Goal: Information Seeking & Learning: Check status

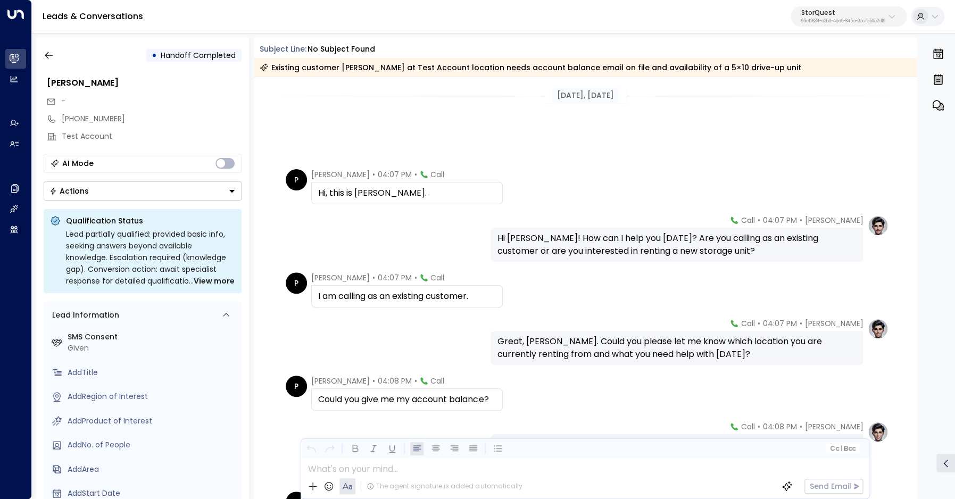
scroll to position [192, 0]
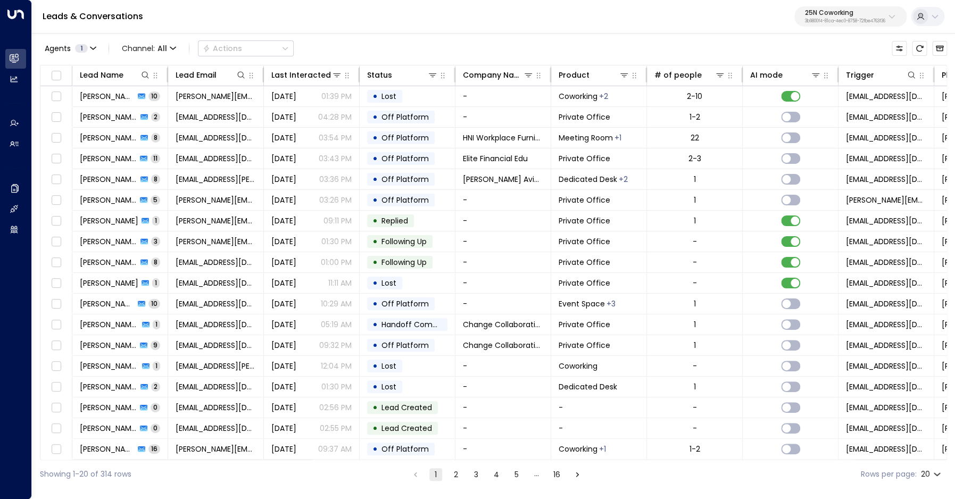
click at [867, 20] on p "3b9800f4-81ca-4ec0-8758-72fbe4763f36" at bounding box center [845, 21] width 80 height 4
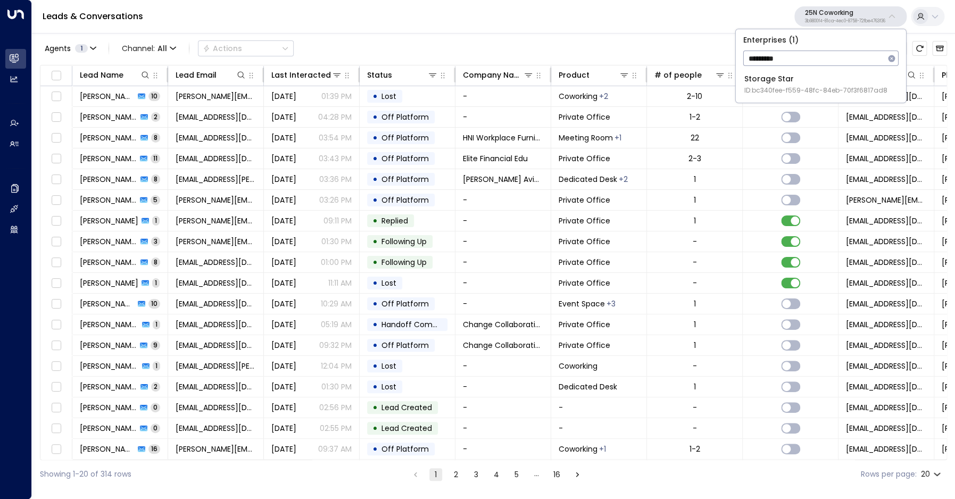
type input "*********"
click at [813, 93] on span "ID: bc340fee-f559-48fc-84eb-70f3f6817ad8" at bounding box center [815, 91] width 143 height 10
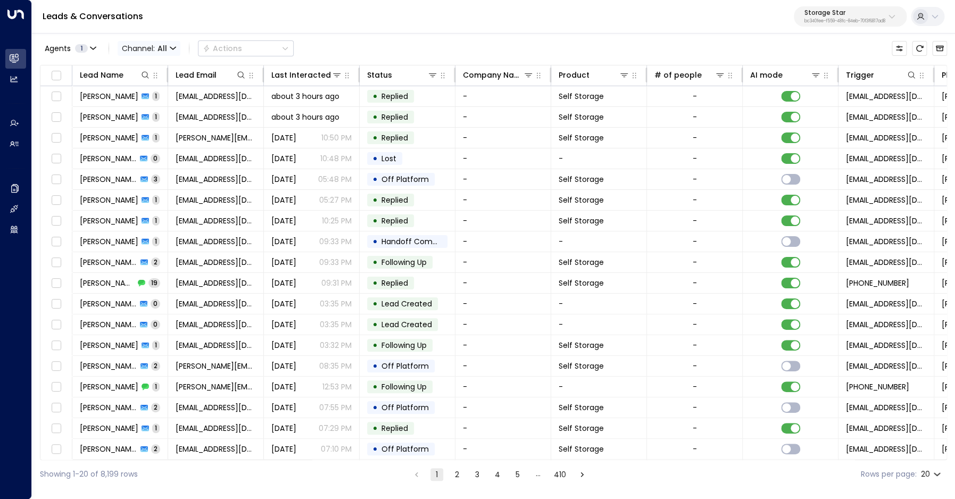
click at [169, 50] on span "Channel: All" at bounding box center [149, 48] width 63 height 15
click at [155, 112] on p "Voice" at bounding box center [146, 109] width 38 height 6
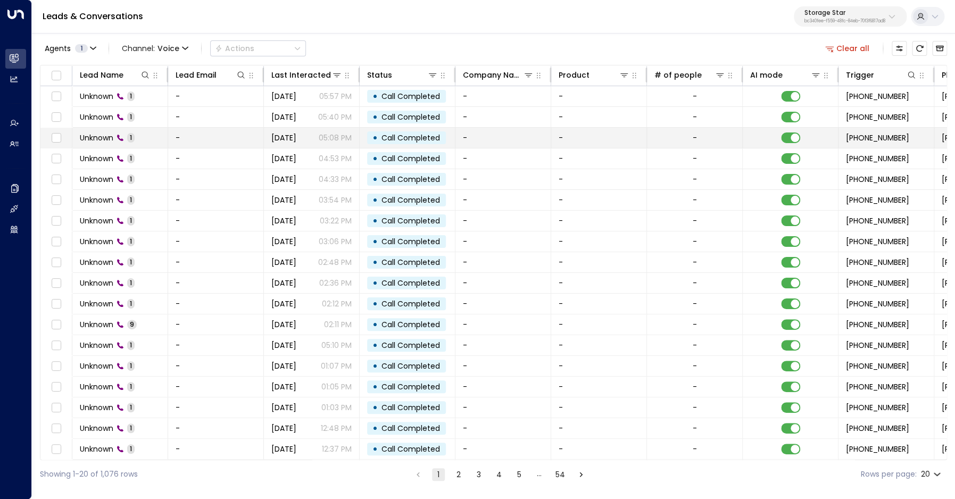
scroll to position [0, 1]
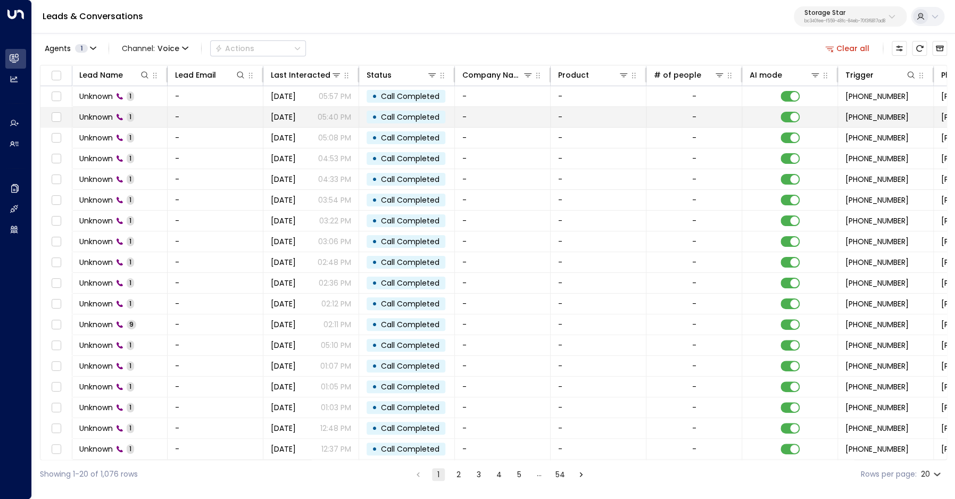
click at [111, 115] on span "Unknown" at bounding box center [96, 117] width 34 height 11
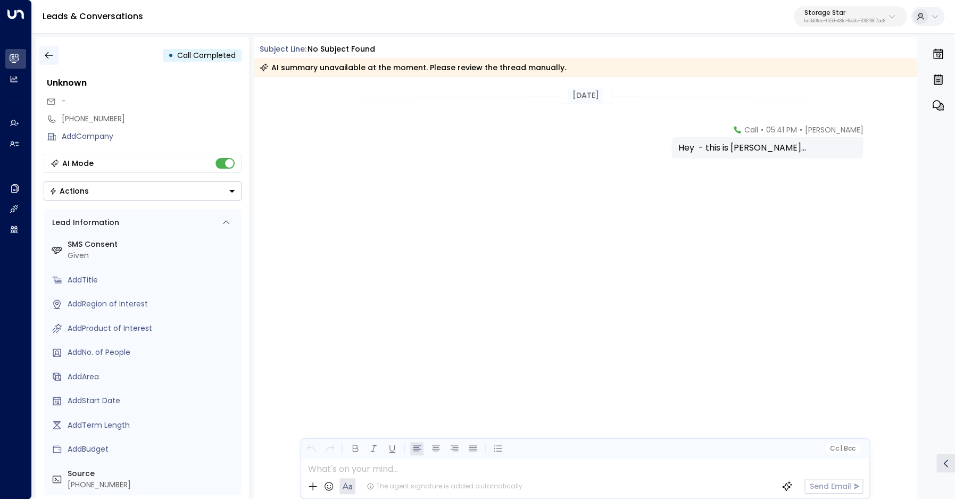
click at [53, 59] on icon "button" at bounding box center [49, 55] width 11 height 11
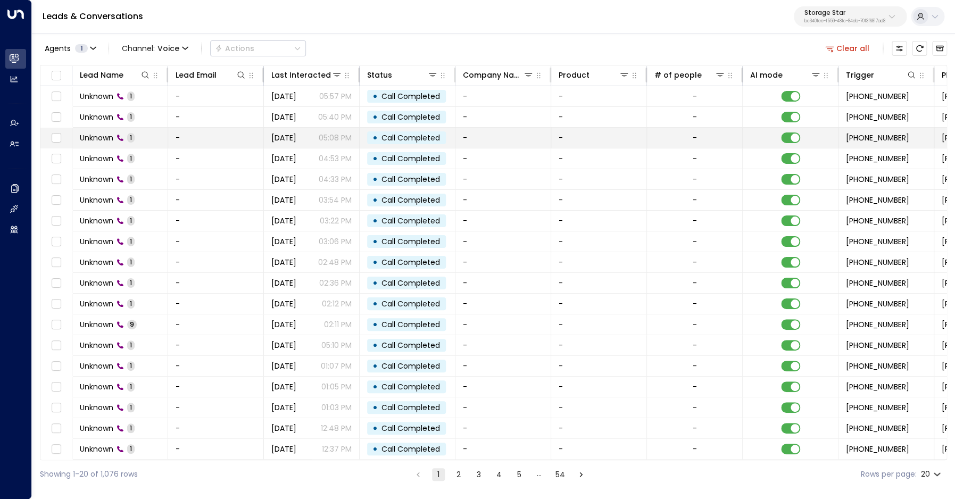
click at [107, 135] on span "Unknown" at bounding box center [97, 137] width 34 height 11
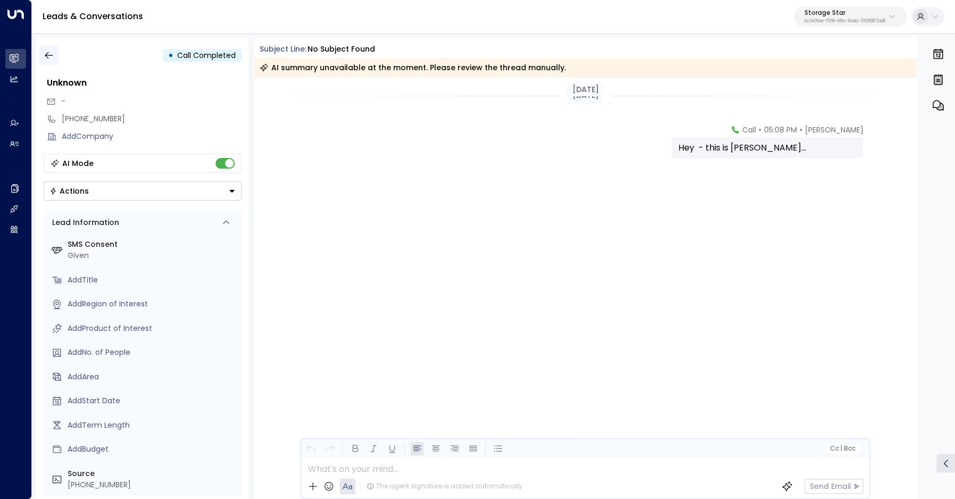
click at [48, 61] on button "button" at bounding box center [48, 55] width 19 height 19
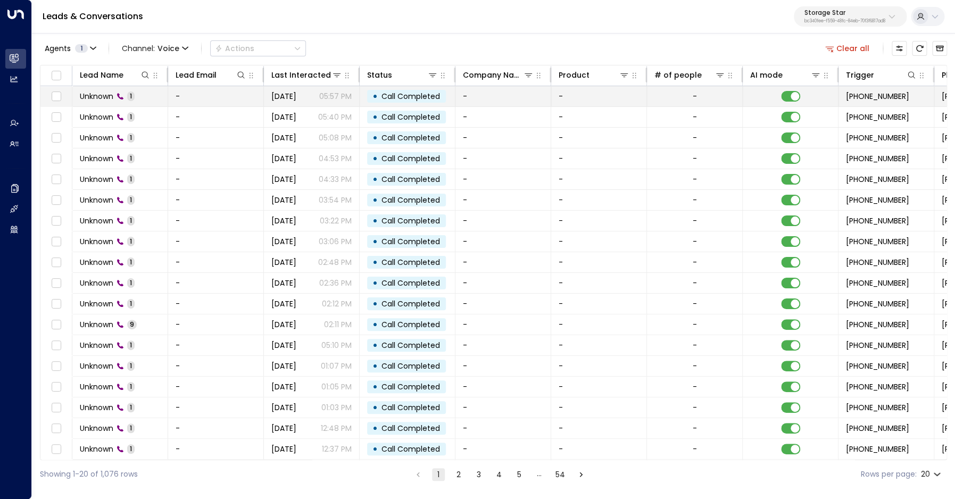
click at [103, 97] on span "Unknown" at bounding box center [97, 96] width 34 height 11
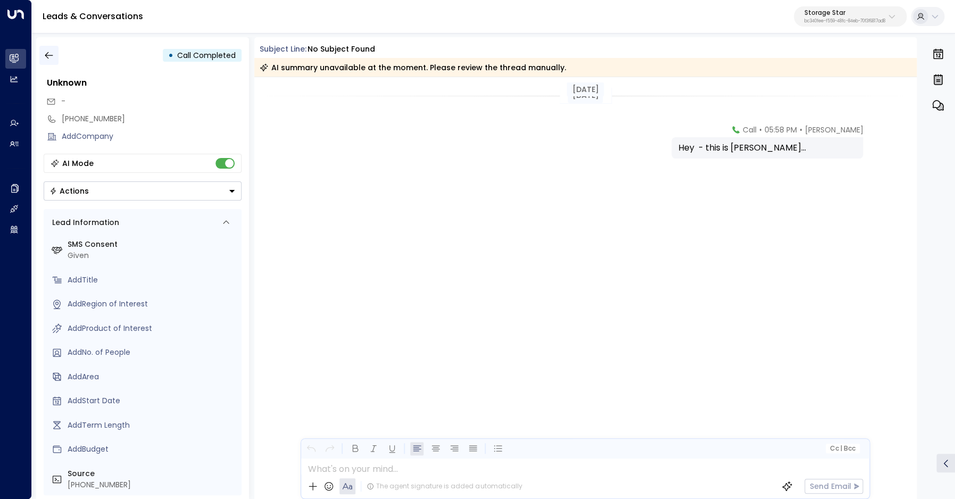
click at [46, 56] on icon "button" at bounding box center [49, 55] width 8 height 7
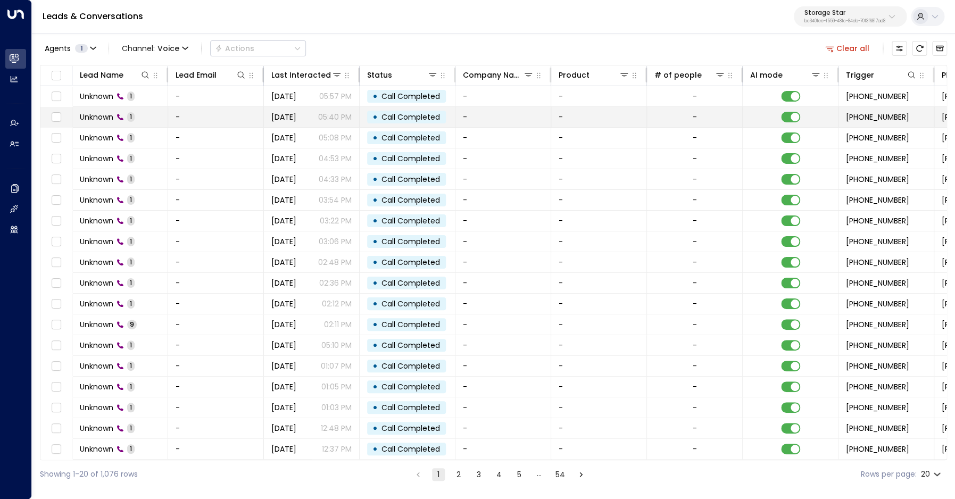
click at [98, 114] on span "Unknown" at bounding box center [97, 117] width 34 height 11
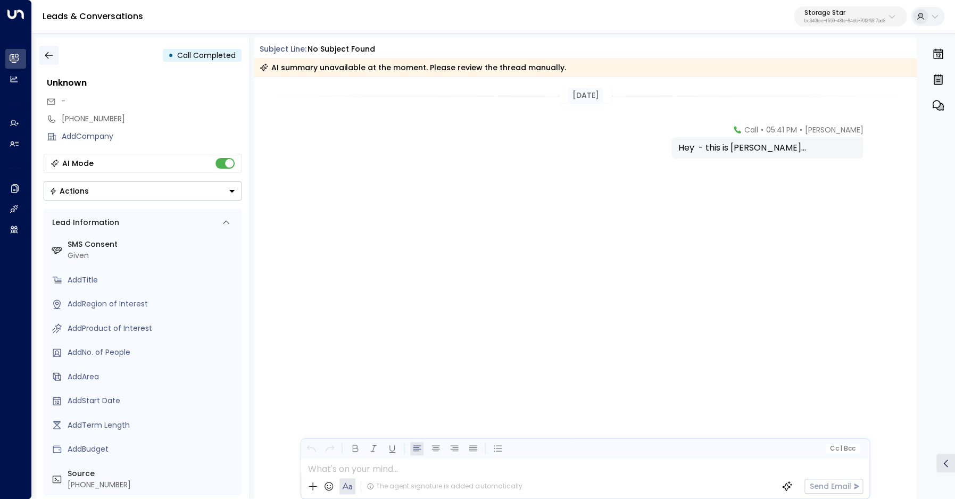
click at [50, 55] on icon "button" at bounding box center [49, 55] width 11 height 11
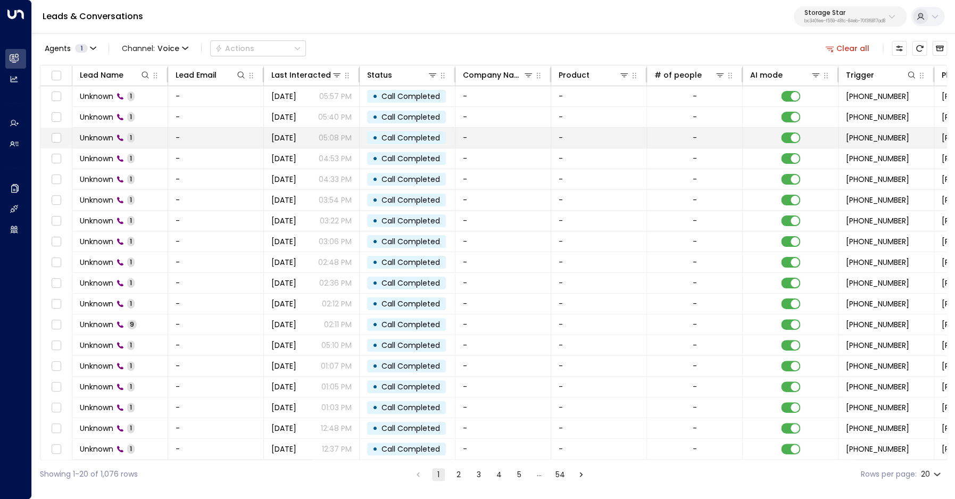
click at [102, 134] on span "Unknown" at bounding box center [97, 137] width 34 height 11
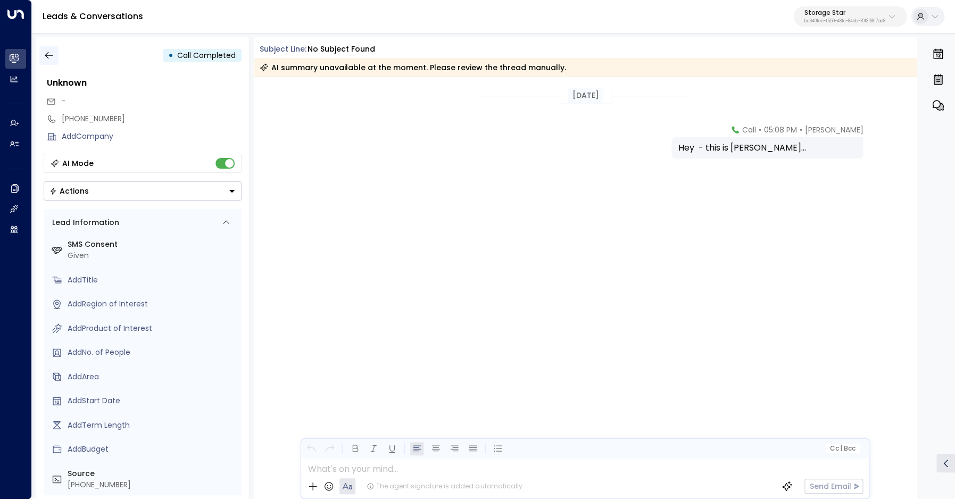
click at [47, 56] on icon "button" at bounding box center [49, 55] width 11 height 11
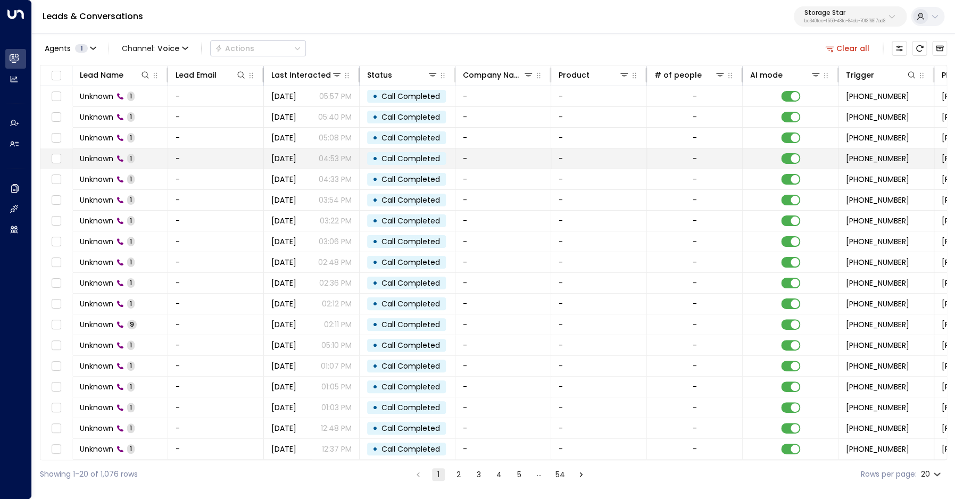
click at [107, 162] on span "Unknown" at bounding box center [97, 158] width 34 height 11
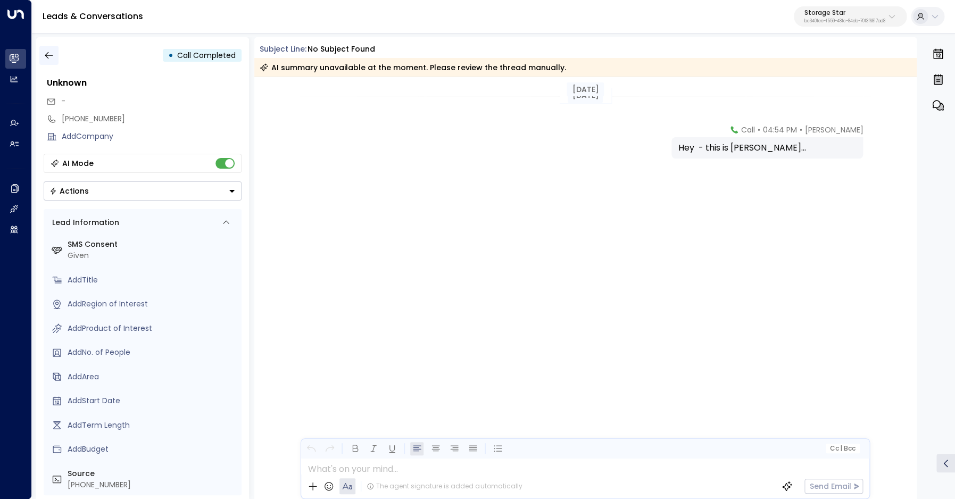
click at [50, 59] on icon "button" at bounding box center [49, 55] width 11 height 11
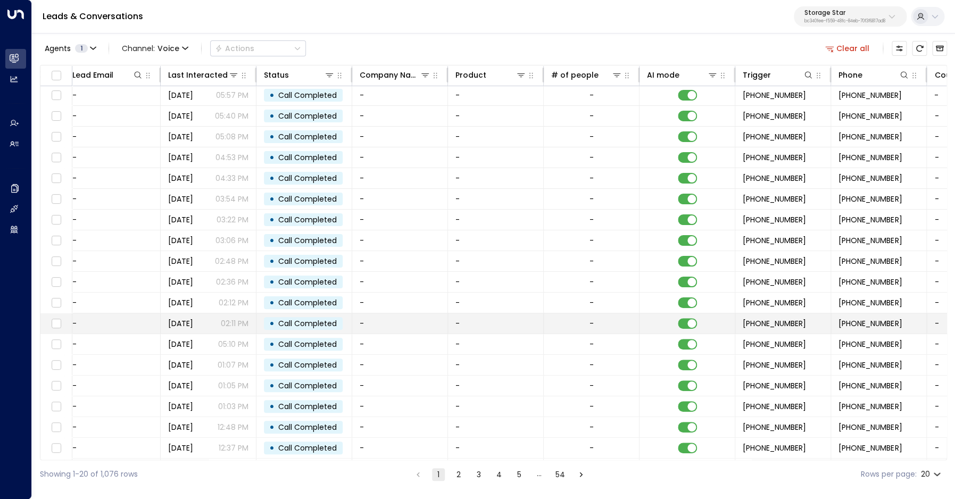
scroll to position [1, 0]
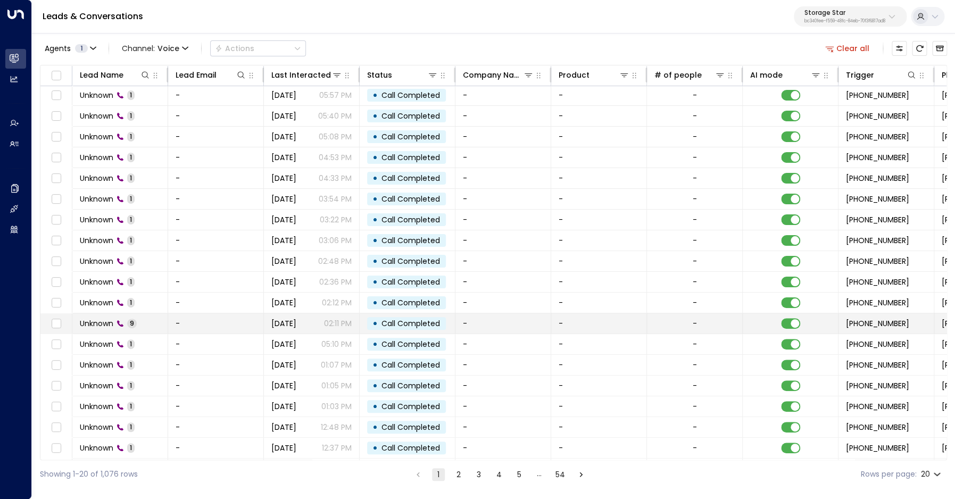
click at [161, 327] on td "Unknown 9" at bounding box center [120, 323] width 96 height 20
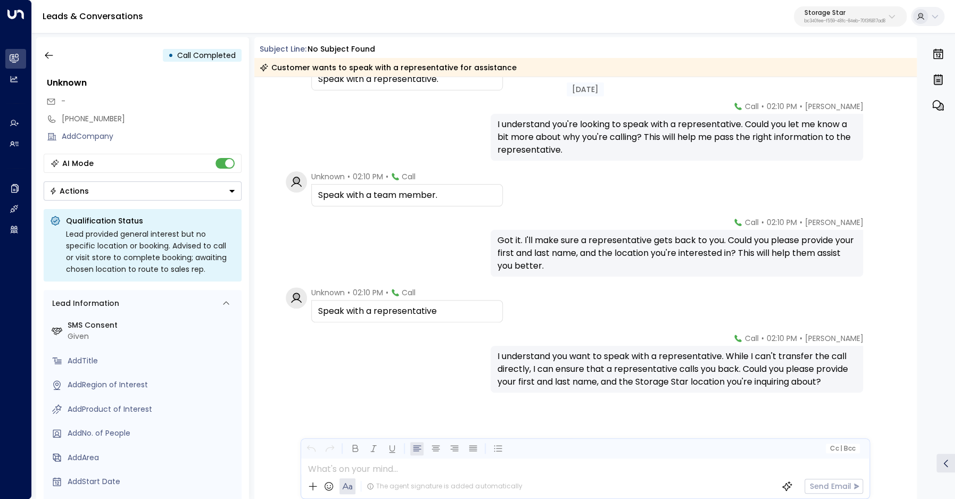
scroll to position [230, 0]
click at [51, 56] on icon "button" at bounding box center [49, 55] width 8 height 7
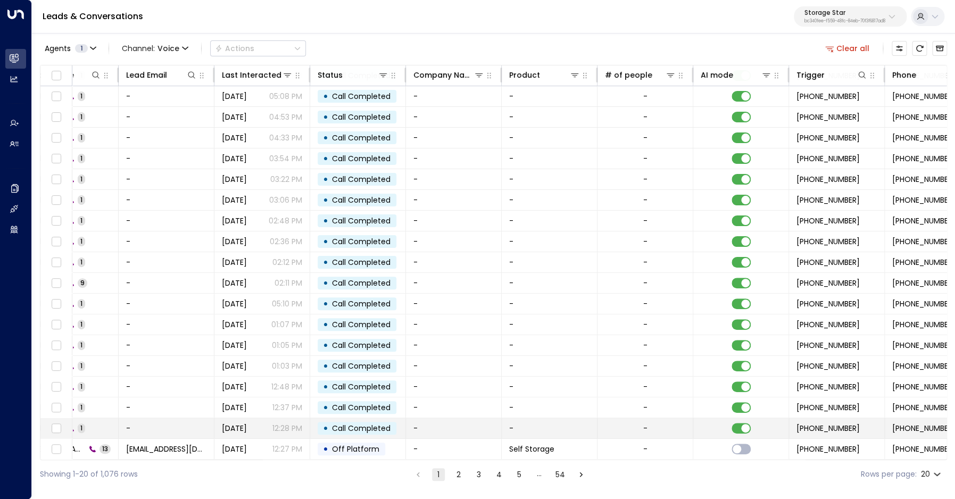
scroll to position [41, 0]
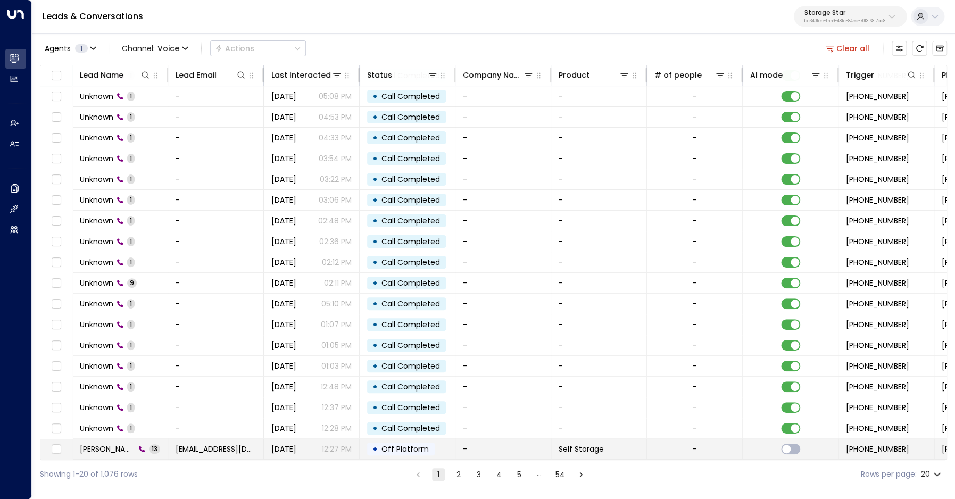
click at [110, 446] on span "Zachariah Hall" at bounding box center [107, 449] width 55 height 11
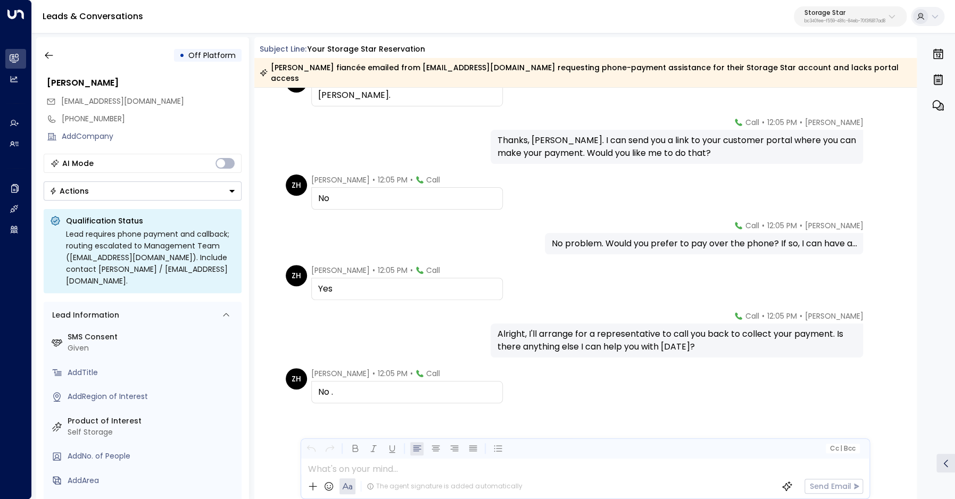
scroll to position [302, 0]
click at [46, 57] on icon "button" at bounding box center [49, 55] width 11 height 11
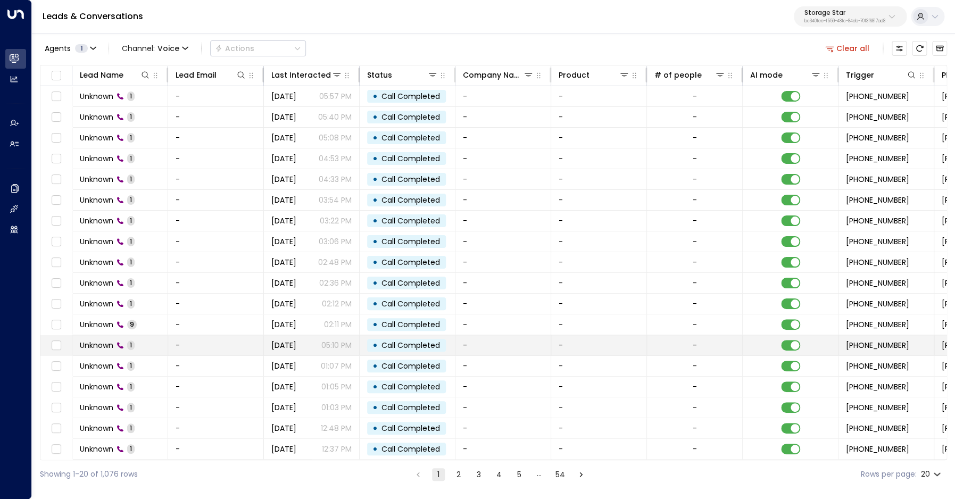
scroll to position [41, 0]
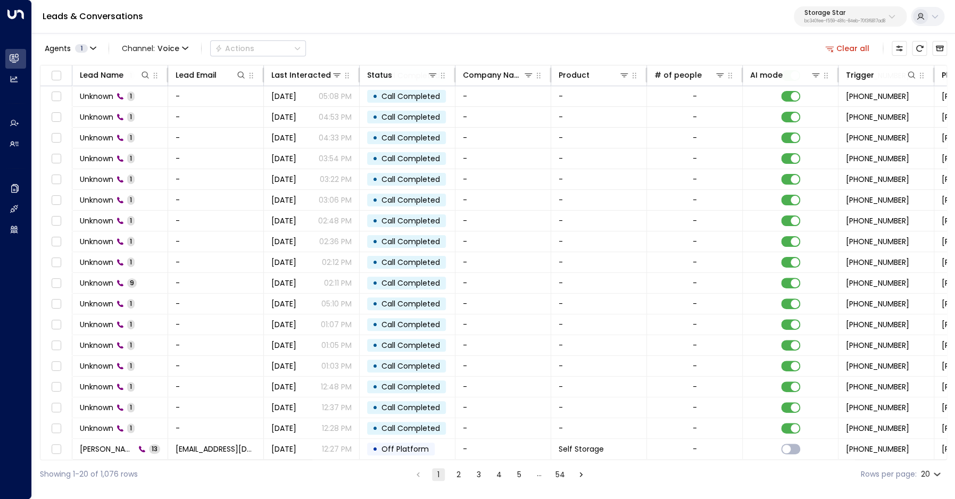
click at [461, 476] on button "2" at bounding box center [458, 474] width 13 height 13
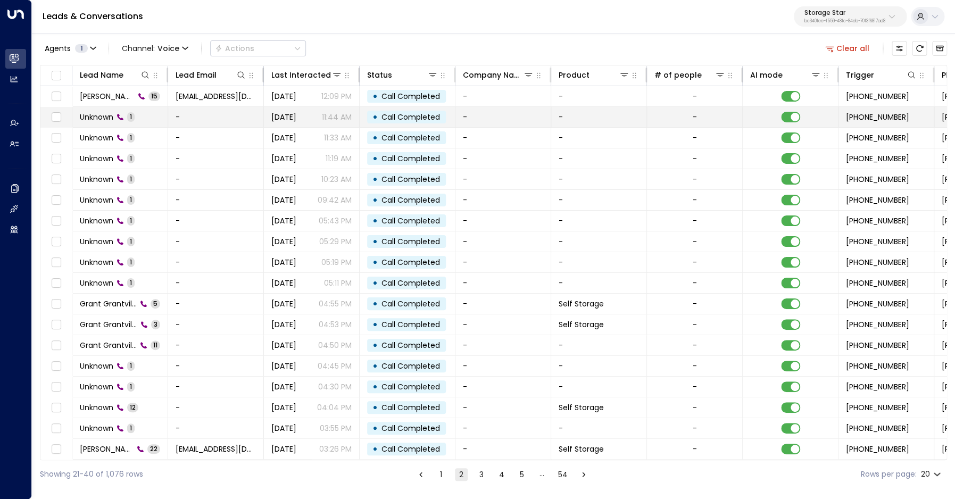
click at [95, 119] on span "Unknown" at bounding box center [97, 117] width 34 height 11
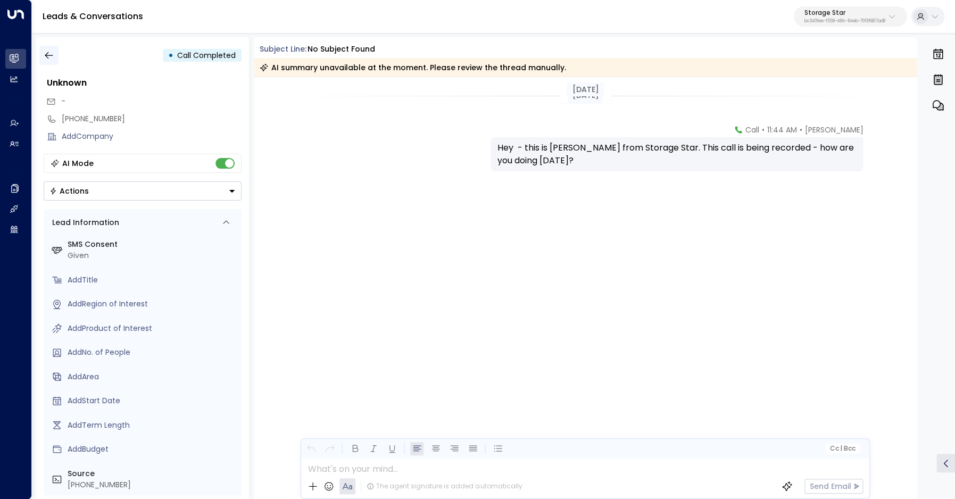
click at [52, 54] on icon "button" at bounding box center [49, 55] width 11 height 11
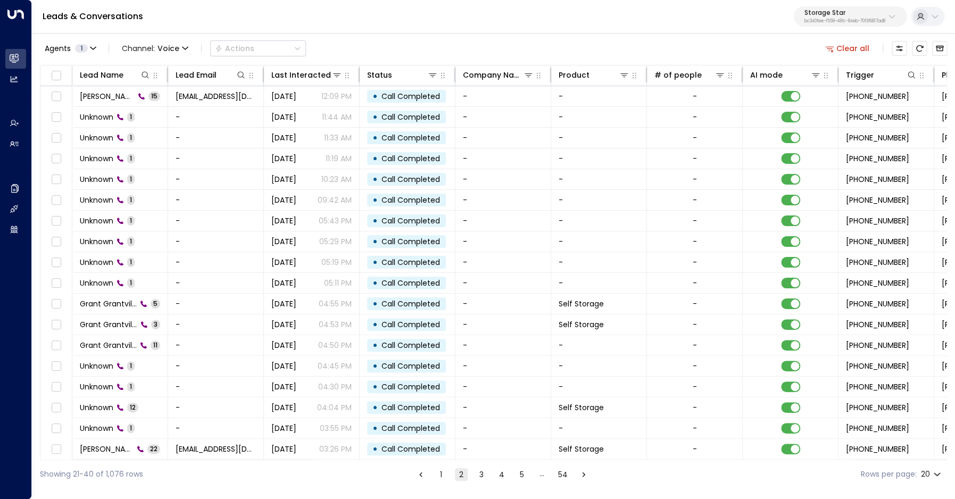
click at [440, 479] on button "1" at bounding box center [441, 474] width 13 height 13
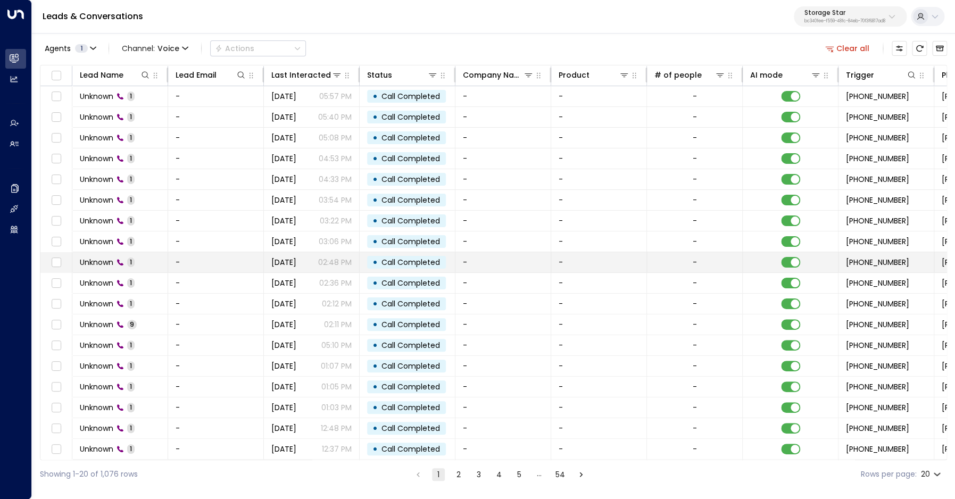
click at [98, 267] on span "Unknown" at bounding box center [97, 262] width 34 height 11
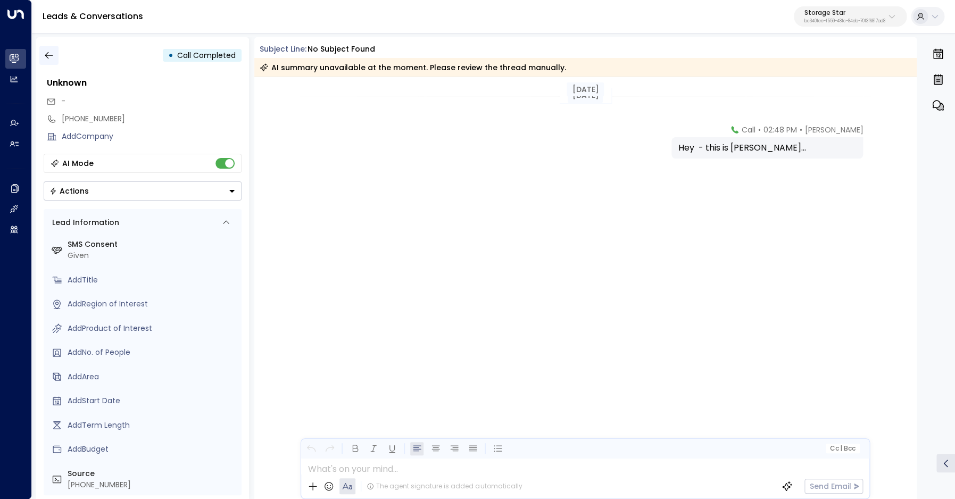
click at [45, 56] on icon "button" at bounding box center [49, 55] width 8 height 7
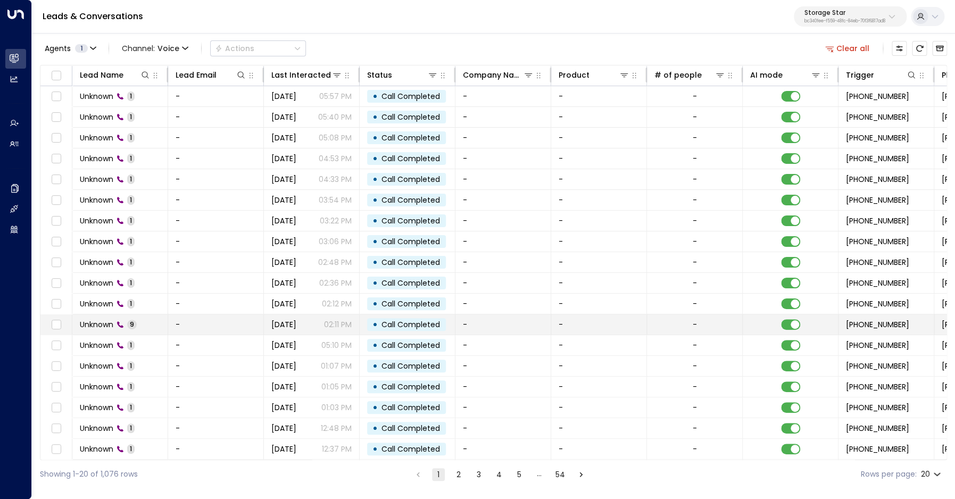
click at [98, 326] on span "Unknown" at bounding box center [97, 324] width 34 height 11
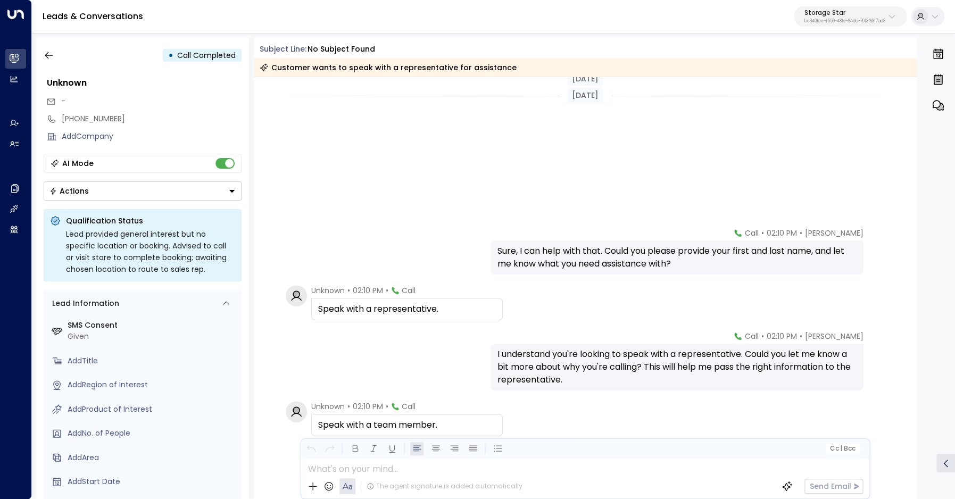
scroll to position [230, 0]
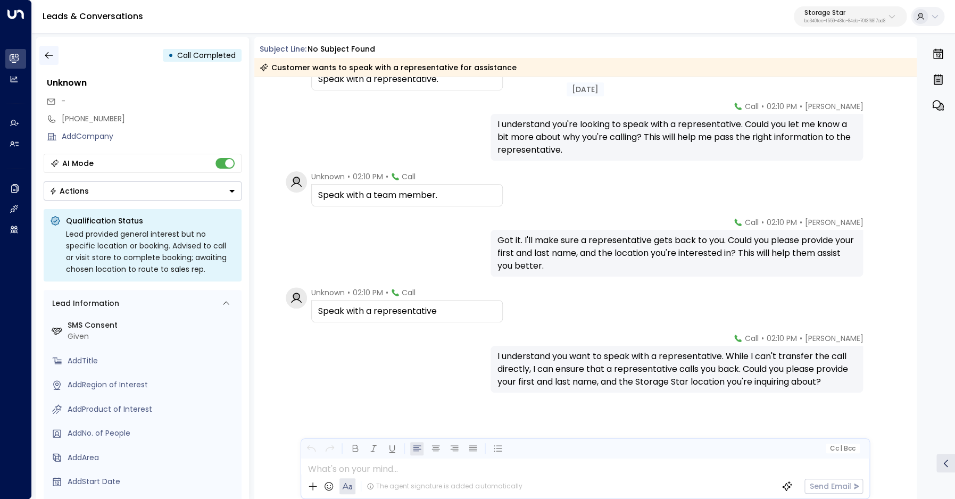
click at [48, 57] on icon "button" at bounding box center [49, 55] width 11 height 11
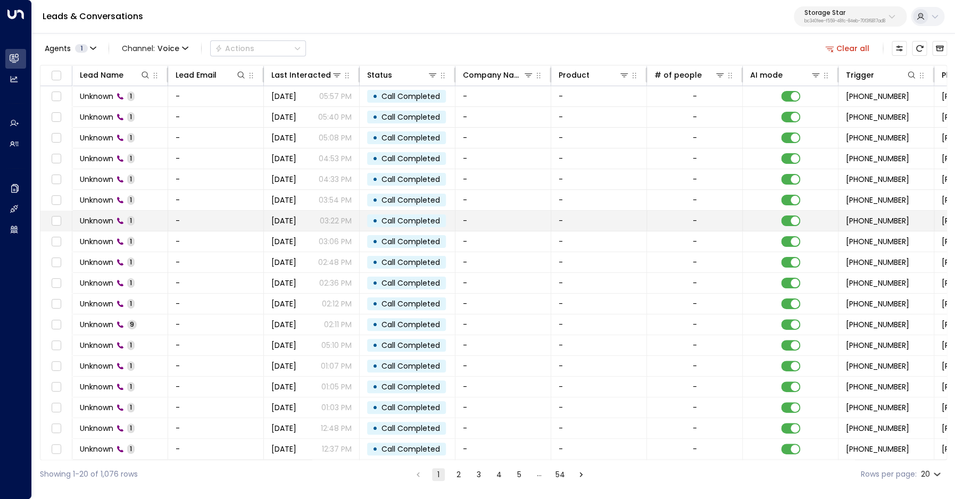
scroll to position [41, 0]
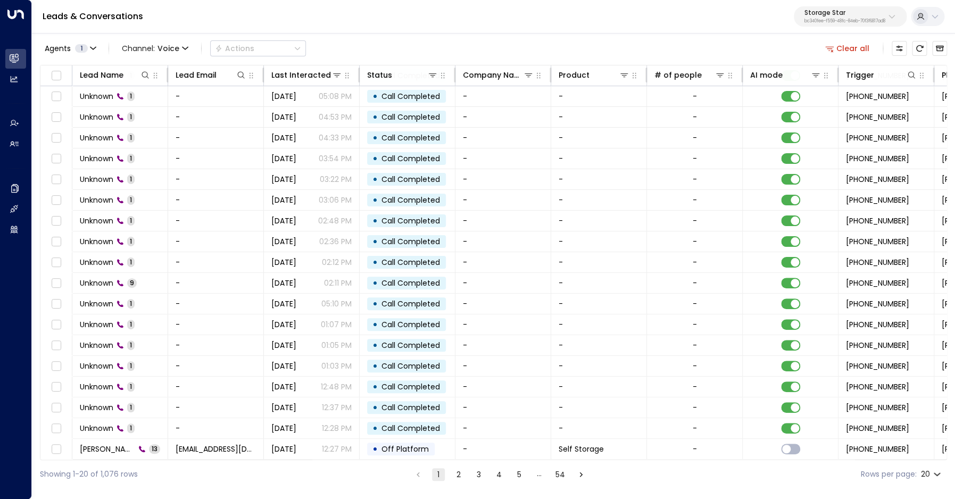
click at [456, 475] on button "2" at bounding box center [458, 474] width 13 height 13
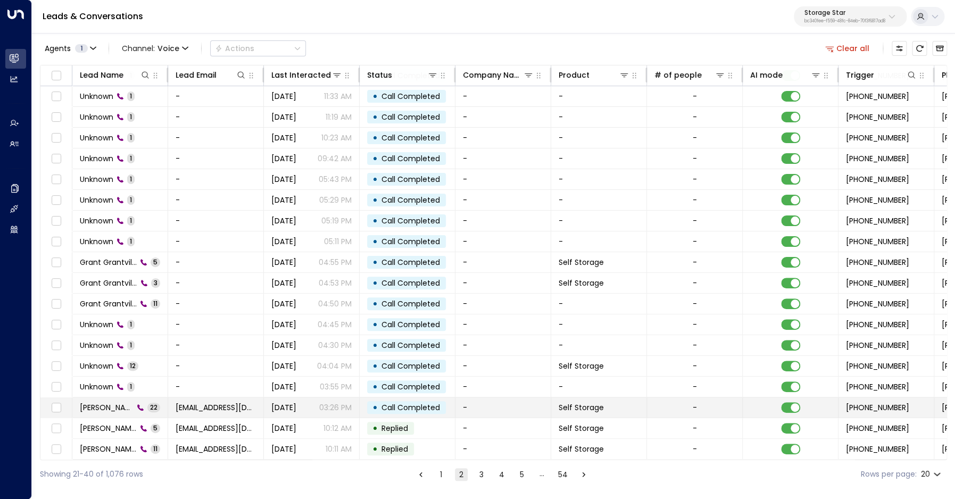
click at [102, 408] on span "Kevin Blusher" at bounding box center [107, 407] width 54 height 11
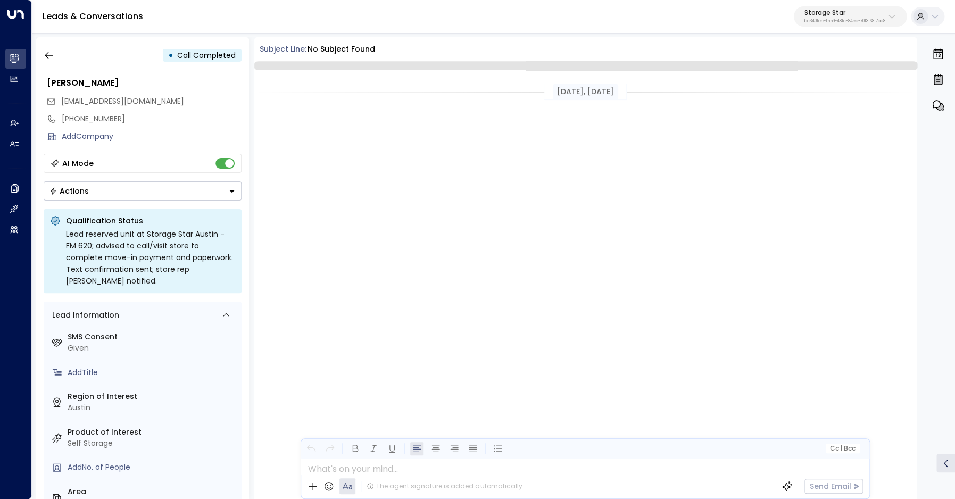
scroll to position [1971, 0]
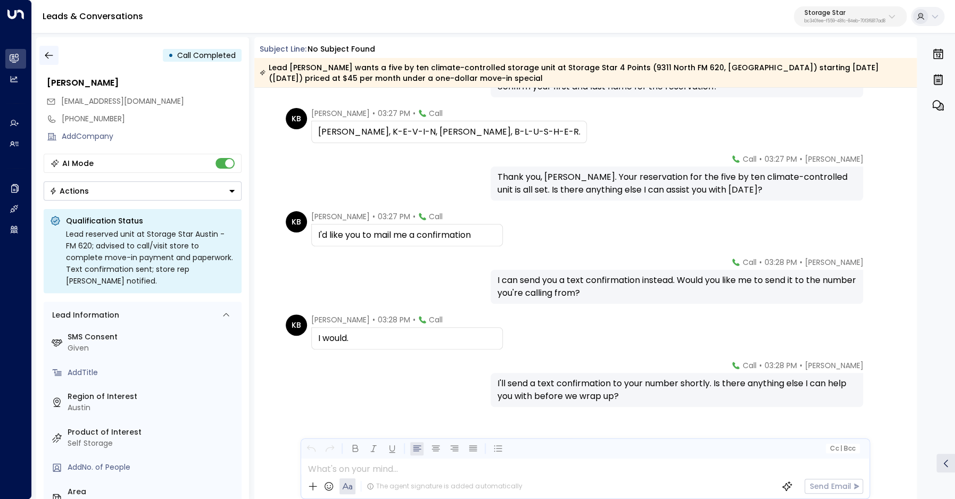
click at [43, 56] on button "button" at bounding box center [48, 55] width 19 height 19
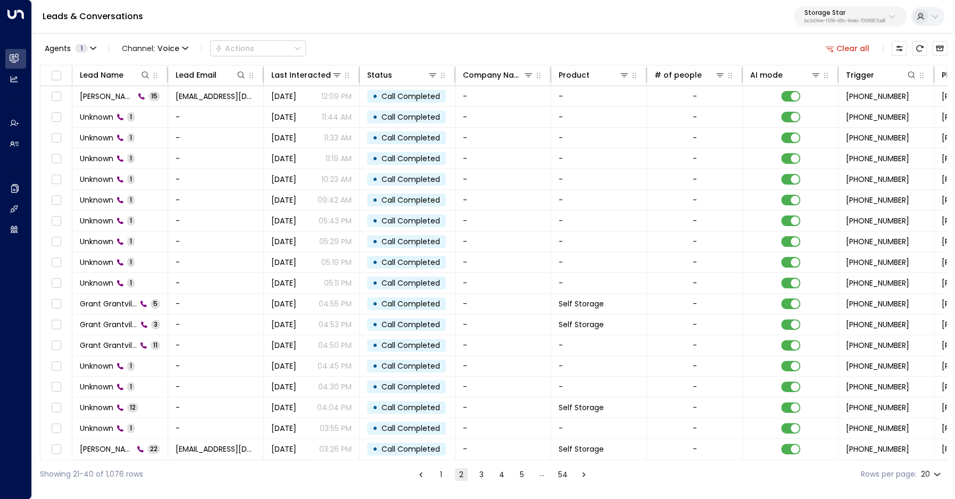
click at [480, 473] on button "3" at bounding box center [481, 474] width 13 height 13
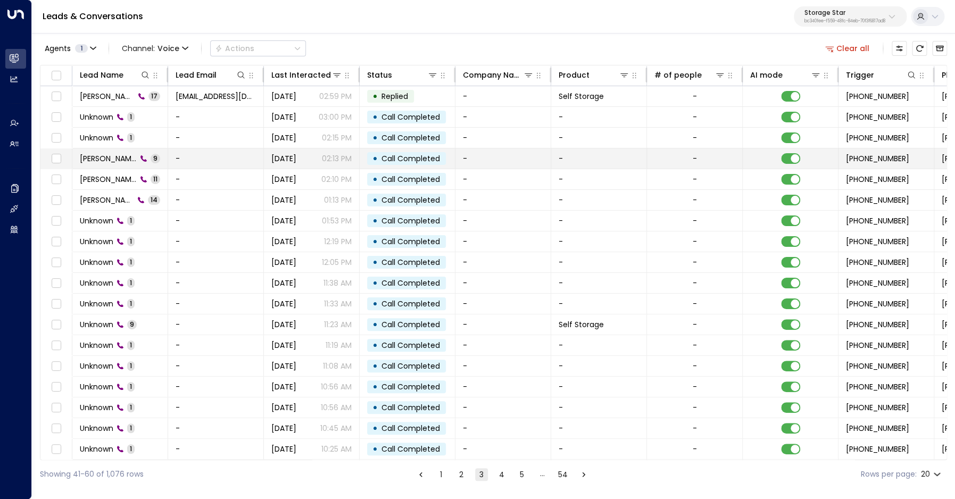
click at [93, 161] on span "Zachariah Hall" at bounding box center [108, 158] width 57 height 11
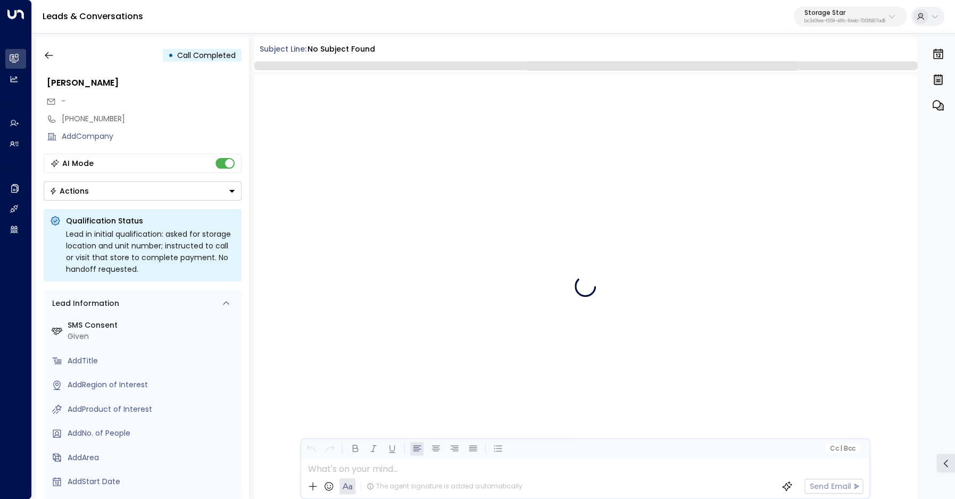
scroll to position [201, 0]
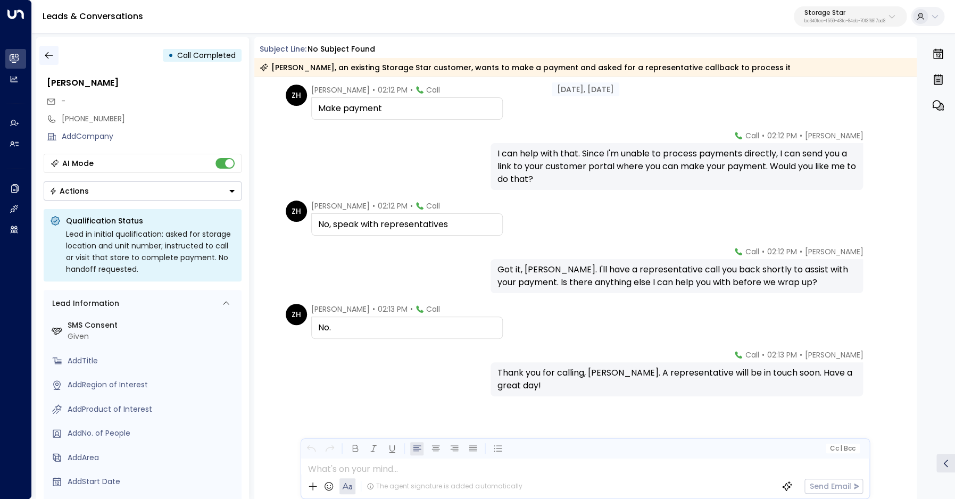
click at [51, 54] on icon "button" at bounding box center [49, 55] width 11 height 11
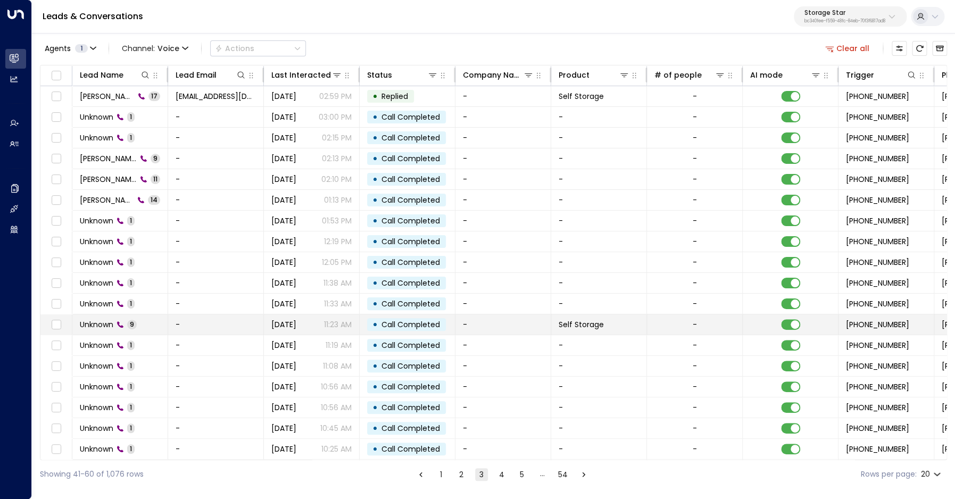
click at [105, 324] on span "Unknown" at bounding box center [97, 324] width 34 height 11
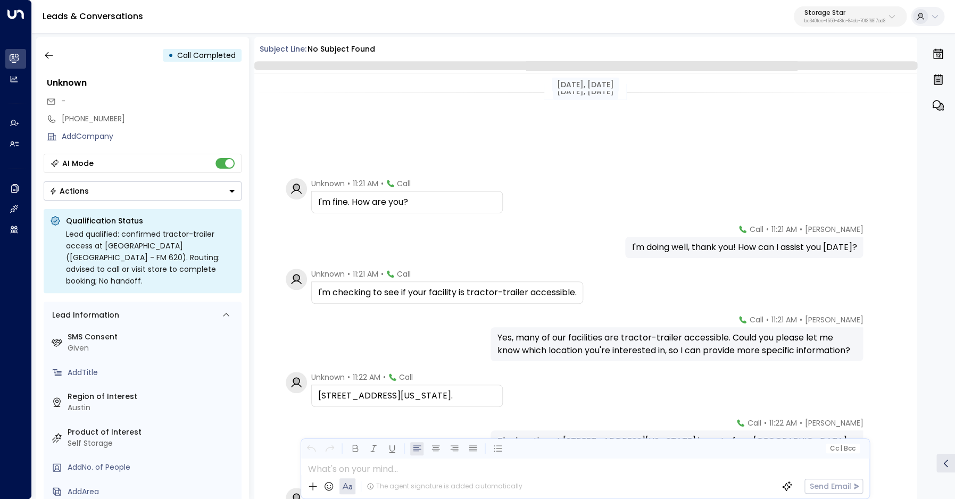
scroll to position [188, 0]
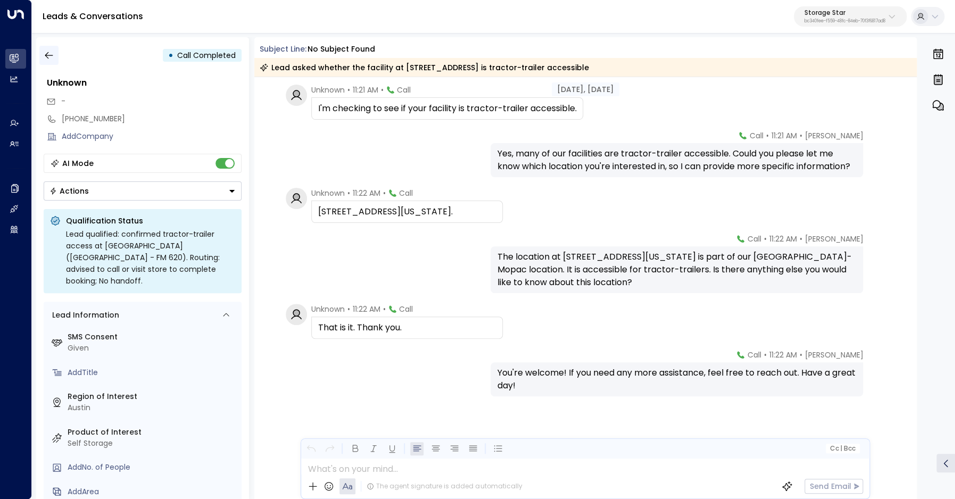
click at [47, 52] on icon "button" at bounding box center [49, 55] width 11 height 11
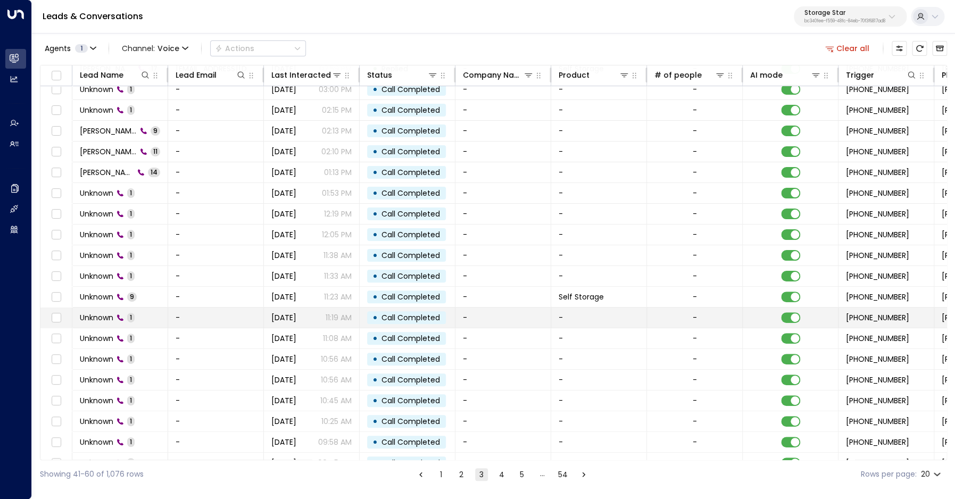
scroll to position [41, 0]
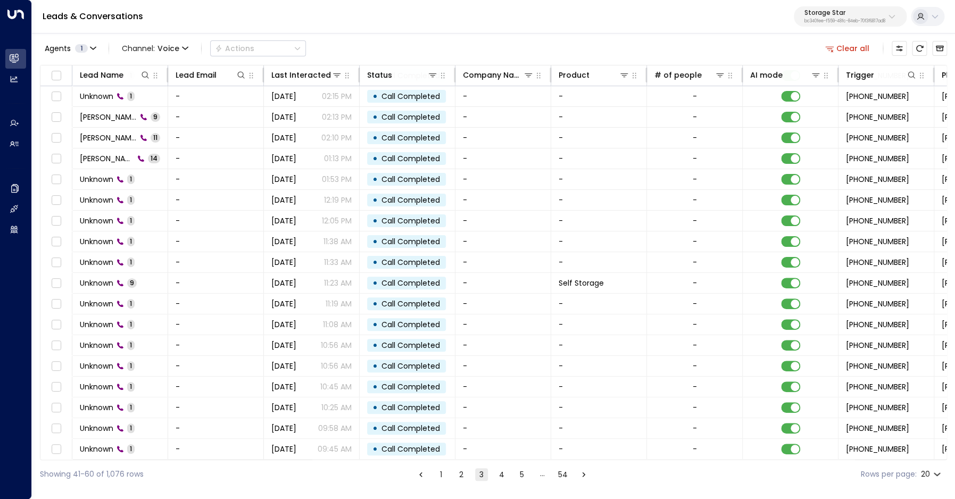
click at [504, 476] on button "4" at bounding box center [501, 474] width 13 height 13
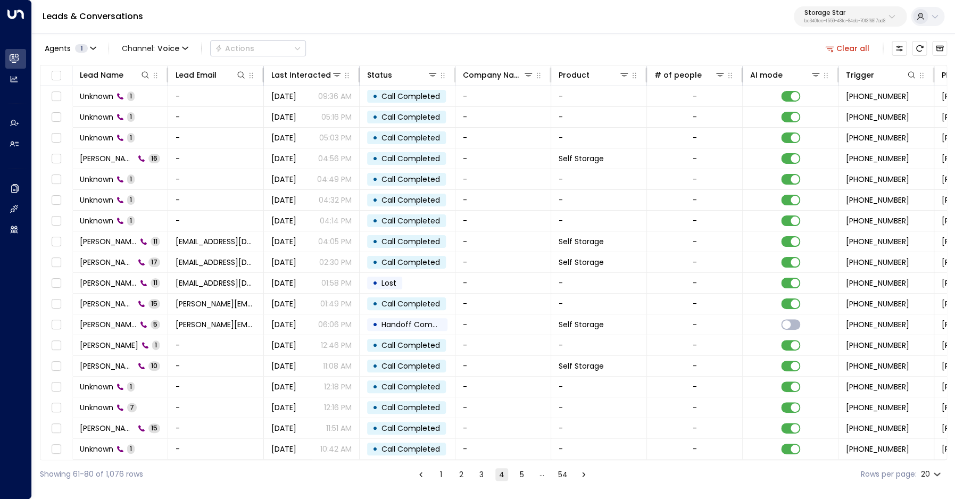
click at [522, 473] on button "5" at bounding box center [522, 474] width 13 height 13
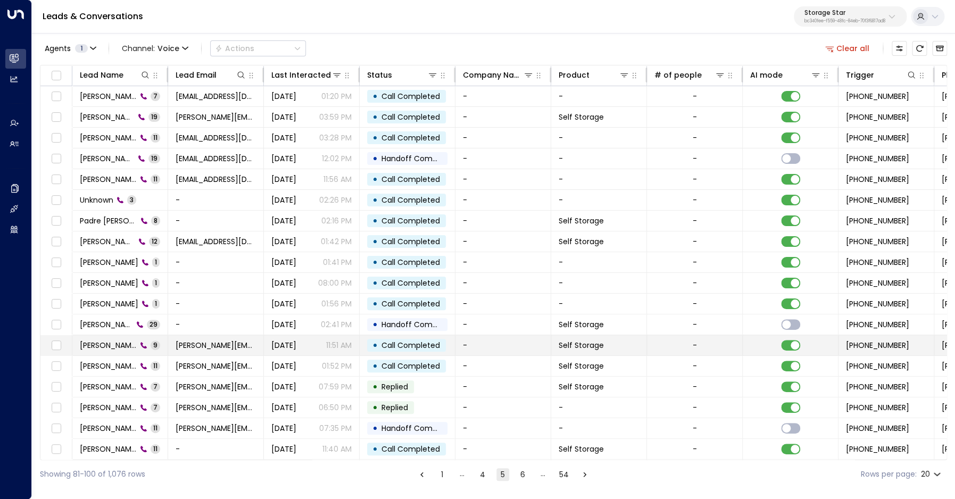
click at [120, 343] on span "Yadira Ortega" at bounding box center [108, 345] width 57 height 11
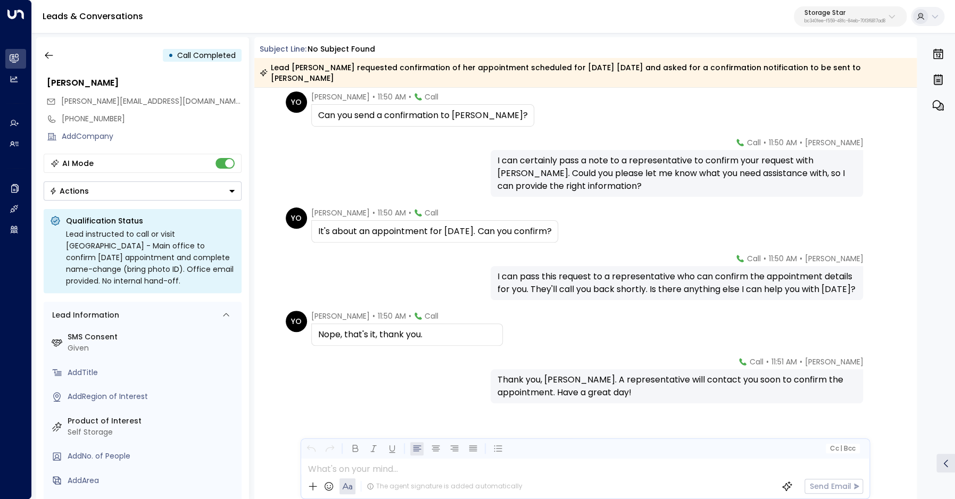
scroll to position [192, 0]
click at [46, 54] on icon "button" at bounding box center [49, 55] width 11 height 11
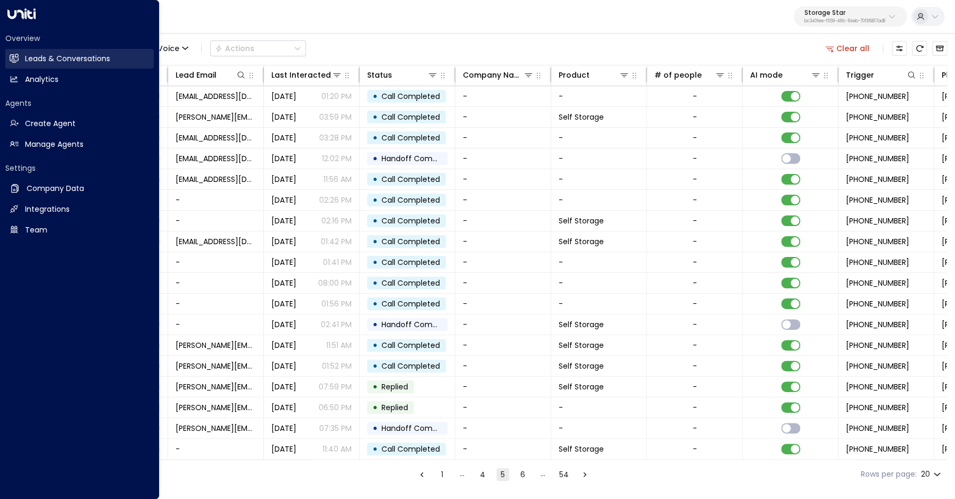
click at [17, 58] on icon at bounding box center [14, 58] width 9 height 6
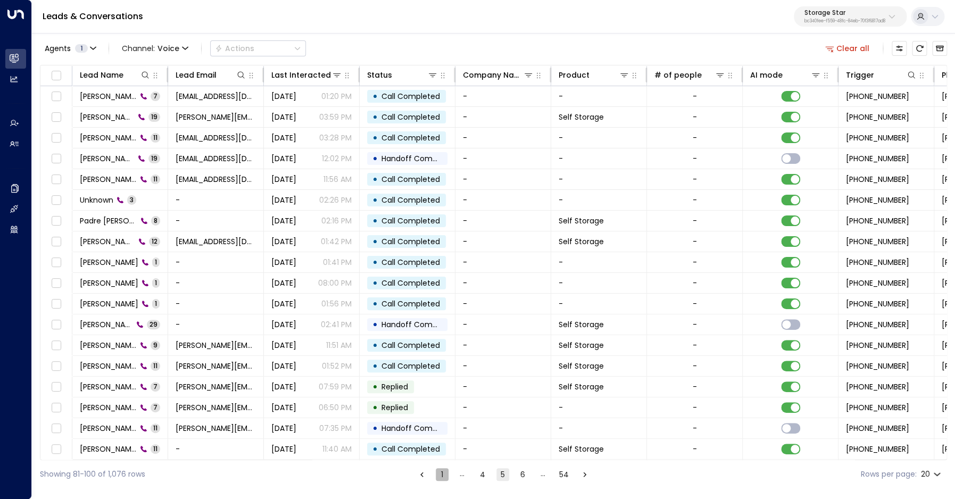
click at [440, 473] on button "1" at bounding box center [442, 474] width 13 height 13
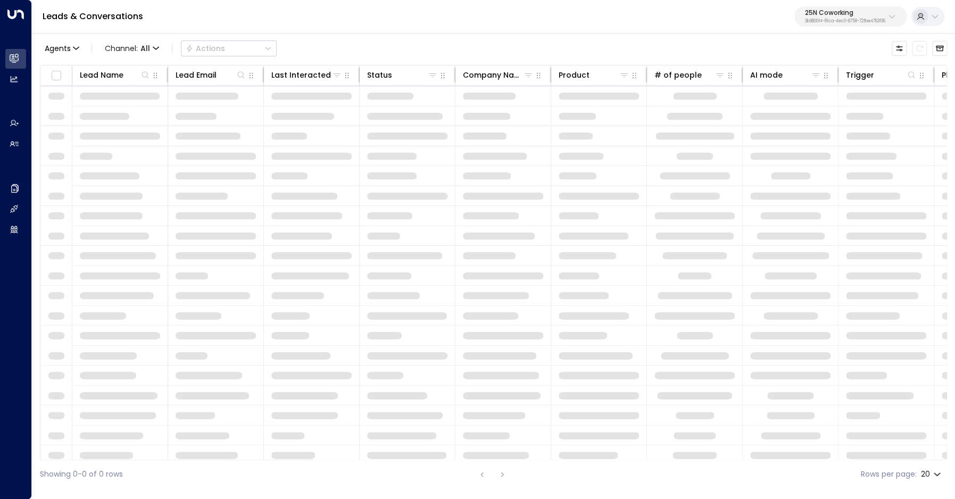
click at [838, 14] on p "25N Coworking" at bounding box center [845, 13] width 80 height 6
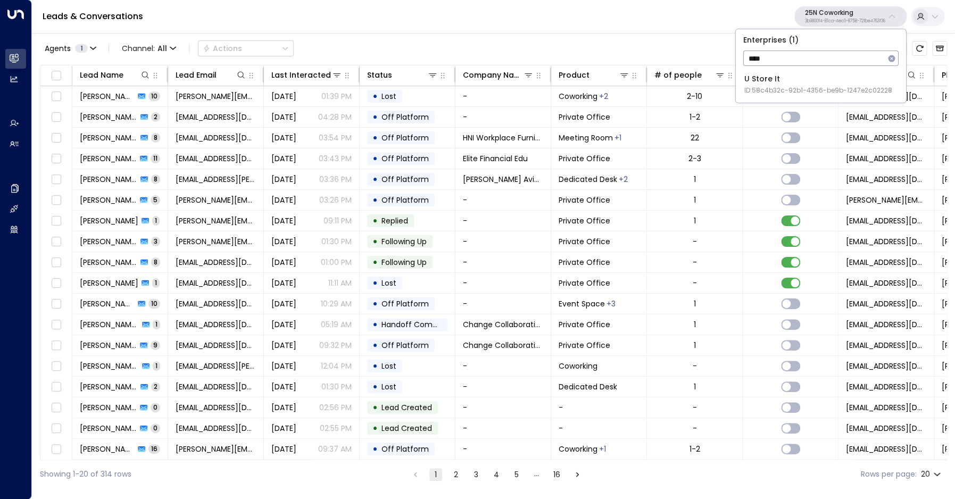
type input "****"
click at [829, 88] on span "ID: 58c4b32c-92b1-4356-be9b-1247e2c02228" at bounding box center [818, 91] width 148 height 10
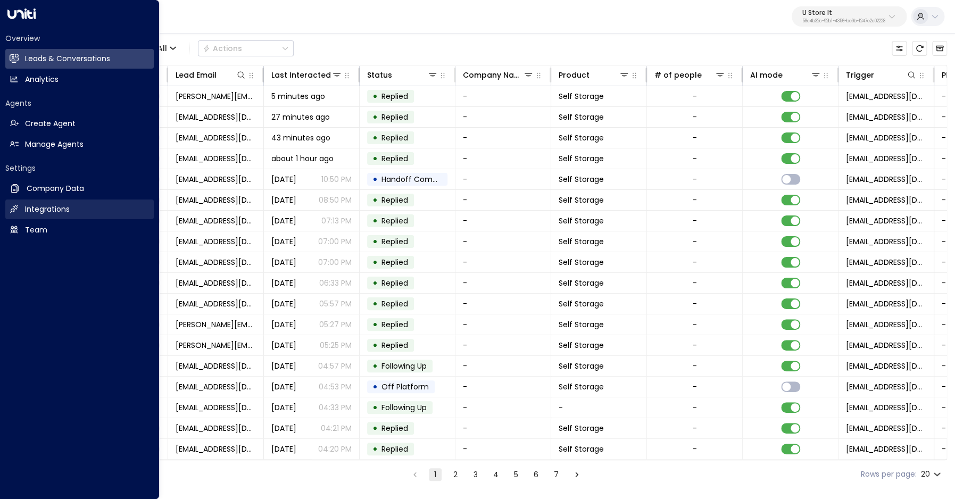
click at [32, 206] on h2 "Integrations" at bounding box center [47, 209] width 45 height 11
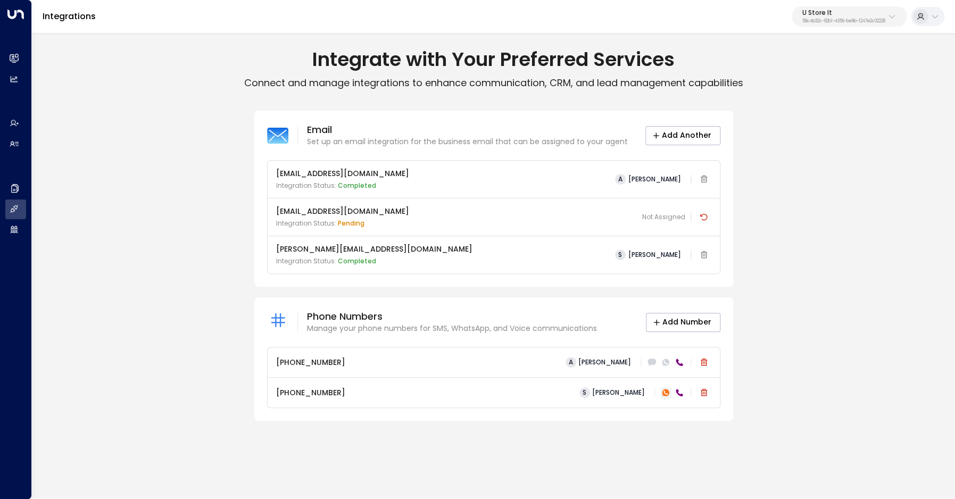
click at [666, 393] on icon at bounding box center [665, 392] width 7 height 7
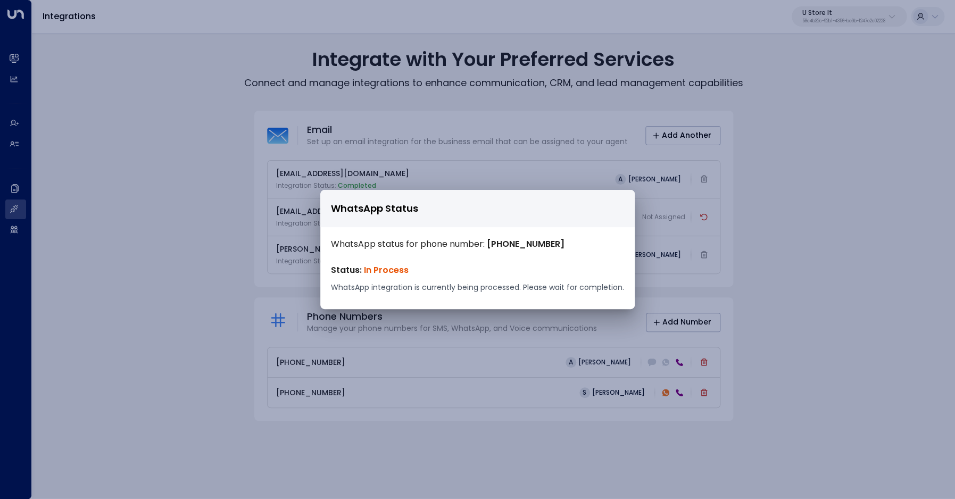
click at [795, 343] on div "WhatsApp Status WhatsApp status for phone number: +35319128565 Status: In Proce…" at bounding box center [477, 249] width 955 height 499
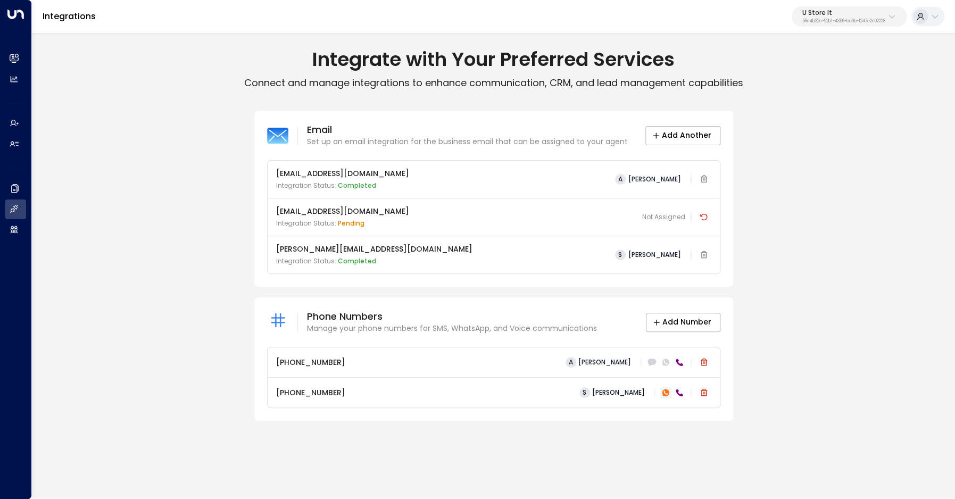
click at [666, 394] on icon at bounding box center [665, 392] width 4 height 4
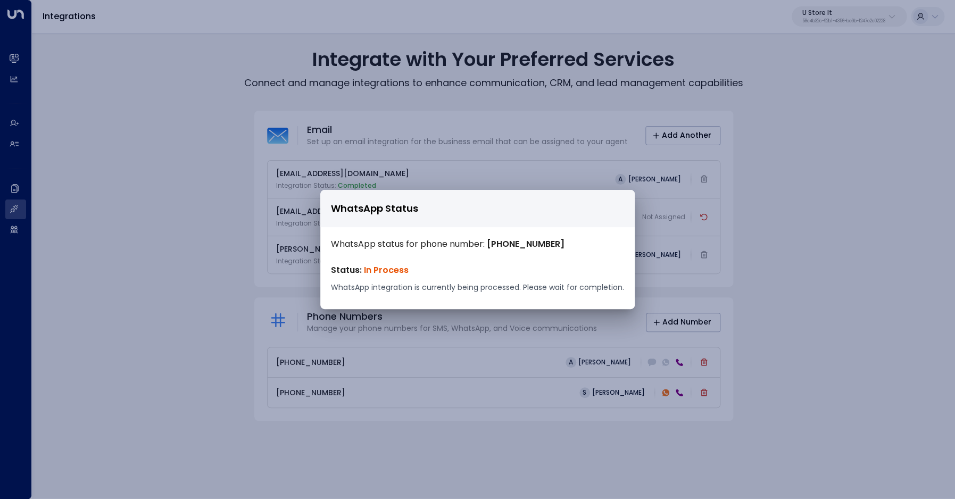
click at [793, 327] on div "WhatsApp Status WhatsApp status for phone number: +35319128565 Status: In Proce…" at bounding box center [477, 249] width 955 height 499
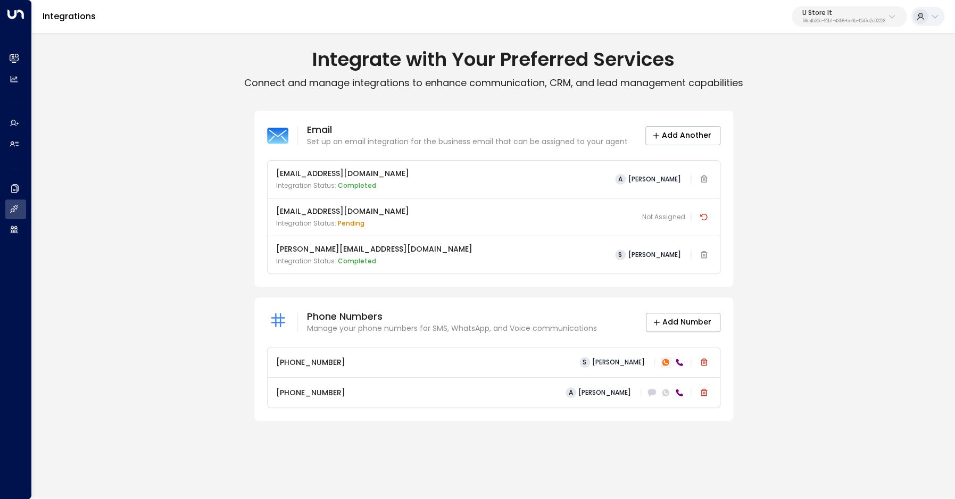
click at [667, 365] on icon at bounding box center [665, 362] width 7 height 7
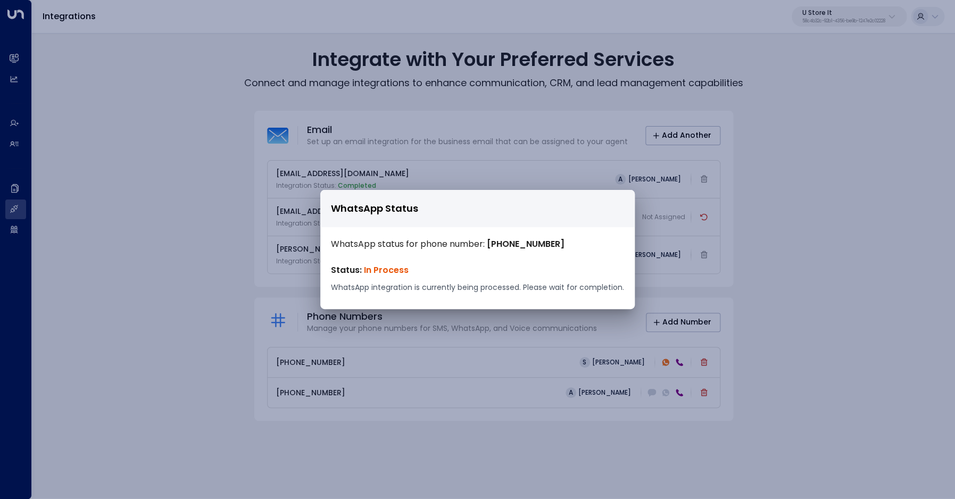
click at [802, 329] on div "WhatsApp Status WhatsApp status for phone number: +35319128565 Status: In Proce…" at bounding box center [477, 249] width 955 height 499
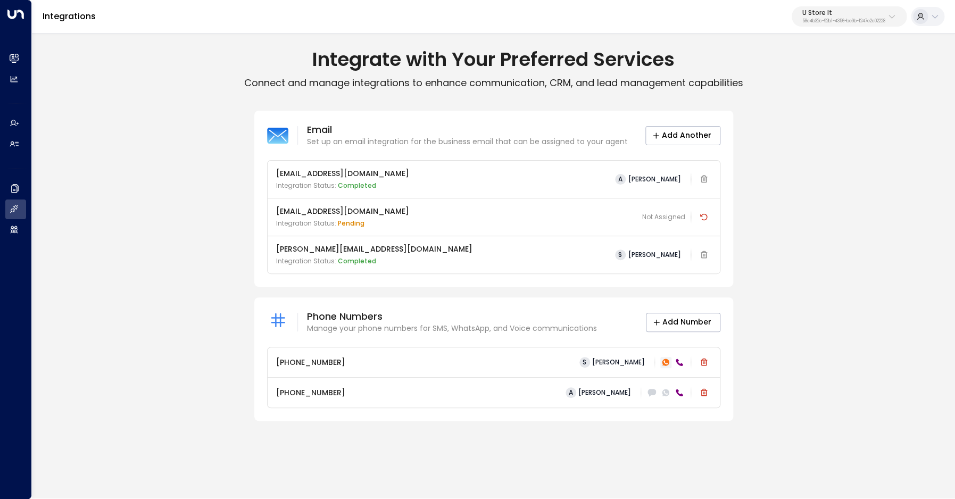
click at [664, 365] on icon at bounding box center [665, 362] width 7 height 7
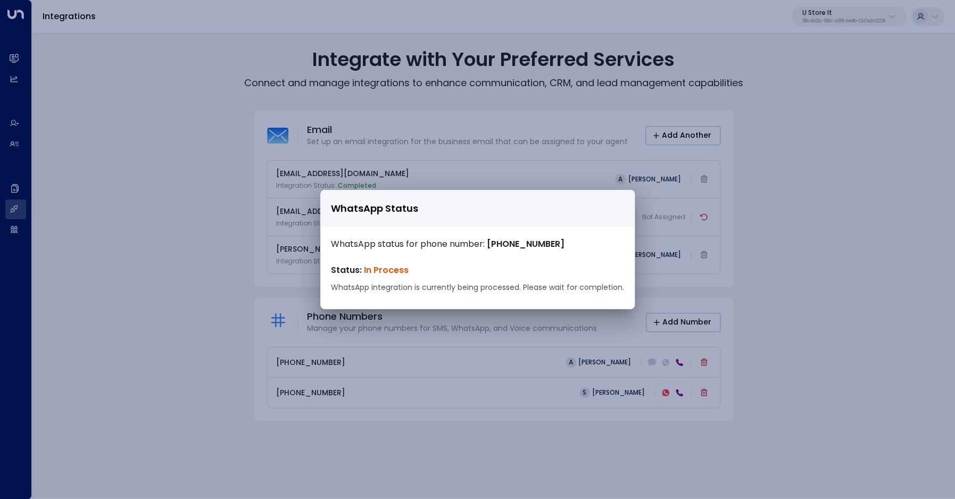
click at [781, 181] on div "WhatsApp Status WhatsApp status for phone number: [PHONE_NUMBER] Status: In Pro…" at bounding box center [477, 249] width 955 height 499
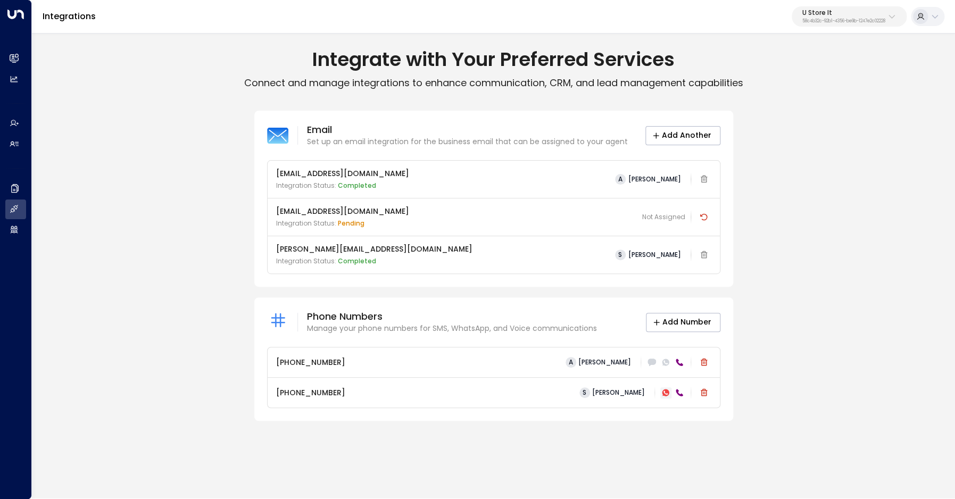
click at [662, 394] on icon at bounding box center [665, 392] width 9 height 9
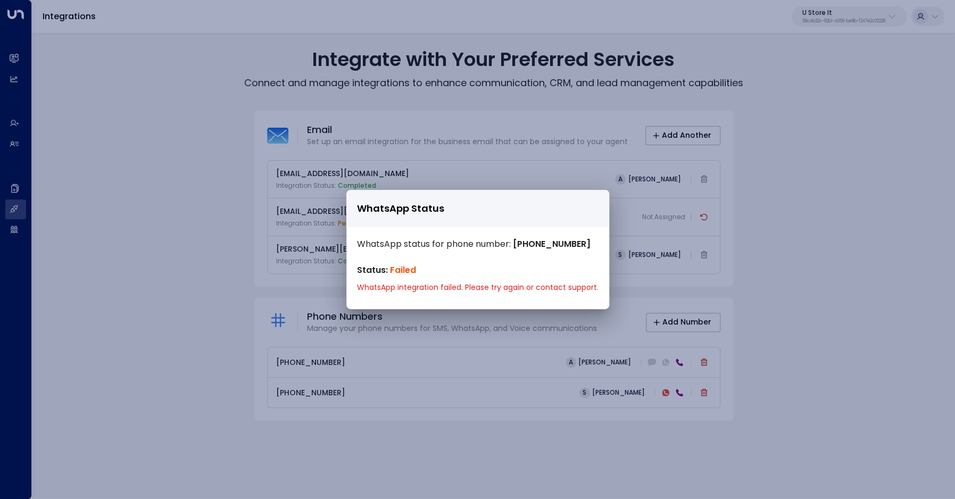
click at [791, 353] on div "WhatsApp Status WhatsApp status for phone number: [PHONE_NUMBER] Status: Failed…" at bounding box center [477, 249] width 955 height 499
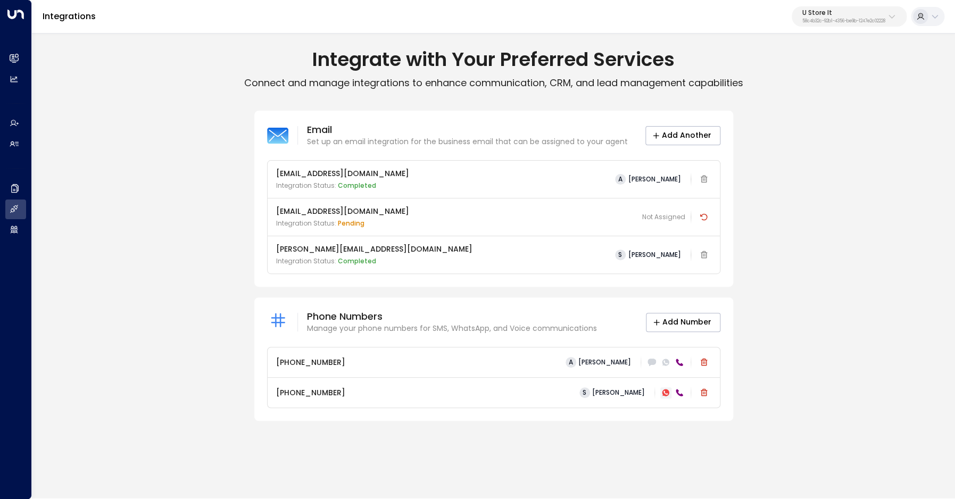
click at [667, 395] on icon at bounding box center [665, 392] width 7 height 7
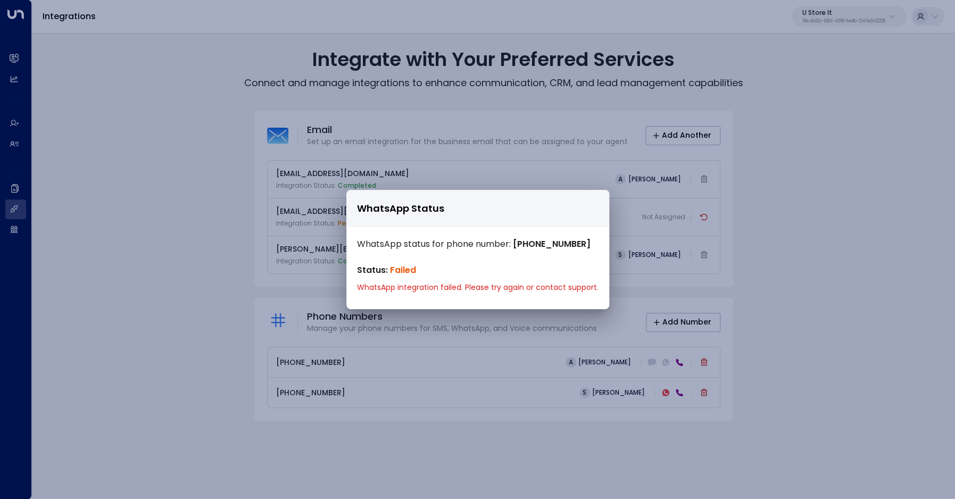
click at [820, 347] on div "WhatsApp Status WhatsApp status for phone number: [PHONE_NUMBER] Status: Failed…" at bounding box center [477, 249] width 955 height 499
